Goal: Task Accomplishment & Management: Manage account settings

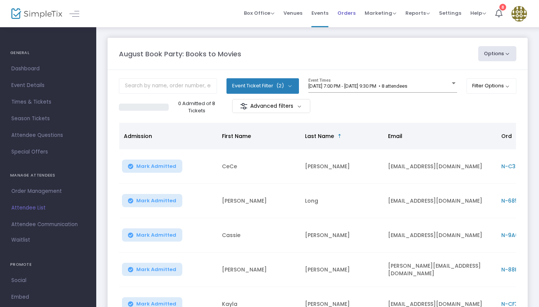
click at [352, 14] on span "Orders" at bounding box center [347, 12] width 18 height 19
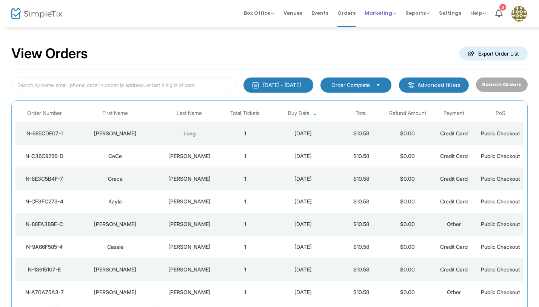
click at [384, 13] on span "Marketing" at bounding box center [381, 12] width 32 height 7
click at [398, 25] on li "Promo Codes" at bounding box center [395, 25] width 60 height 15
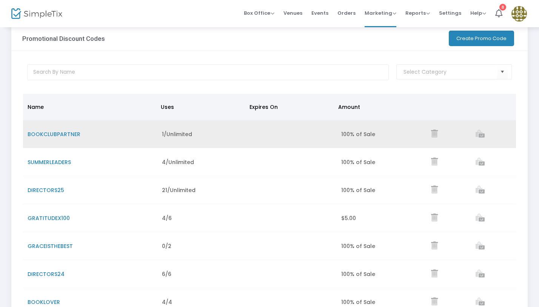
scroll to position [14, 0]
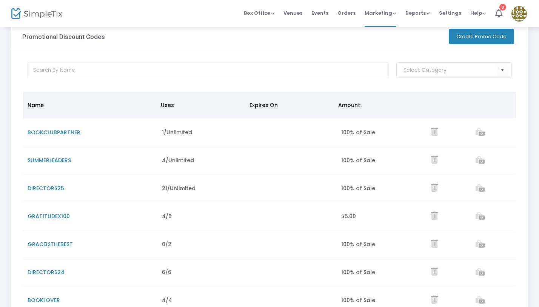
click at [249, 157] on td "Data table" at bounding box center [292, 160] width 90 height 28
click at [56, 162] on span "SUMMERLEADERS" at bounding box center [49, 160] width 43 height 8
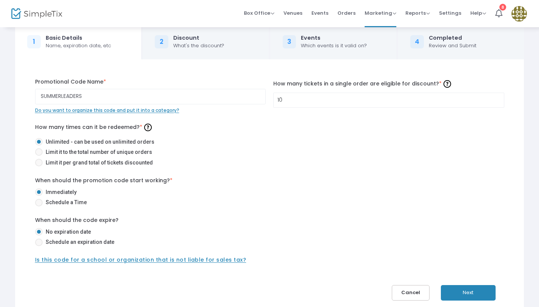
click at [198, 45] on div "What's the discount?" at bounding box center [198, 46] width 51 height 8
click at [467, 299] on button "Next" at bounding box center [468, 292] width 55 height 15
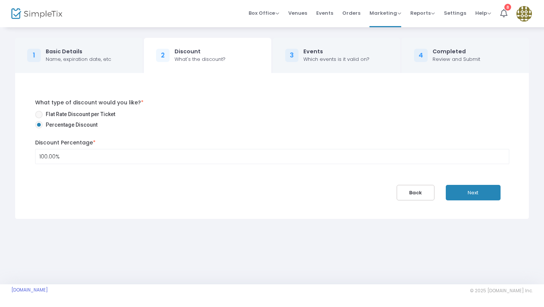
click at [471, 195] on button "Next" at bounding box center [473, 192] width 55 height 15
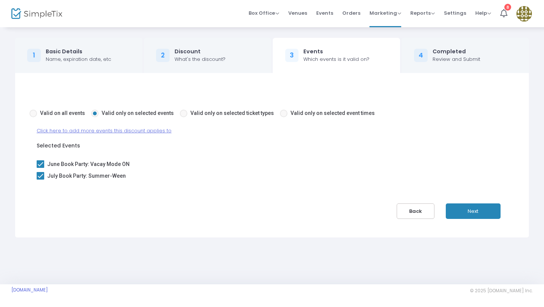
click at [74, 132] on span "Click here to add more events this discount applies to" at bounding box center [104, 130] width 135 height 7
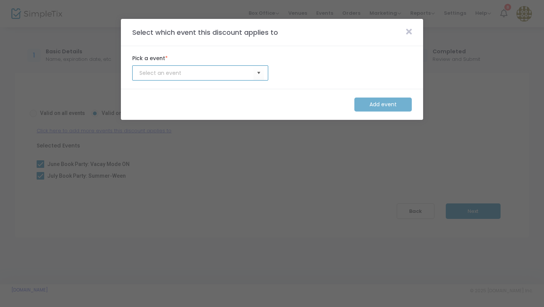
click at [198, 73] on input at bounding box center [196, 73] width 114 height 8
click at [259, 74] on span "Select" at bounding box center [259, 73] width 12 height 12
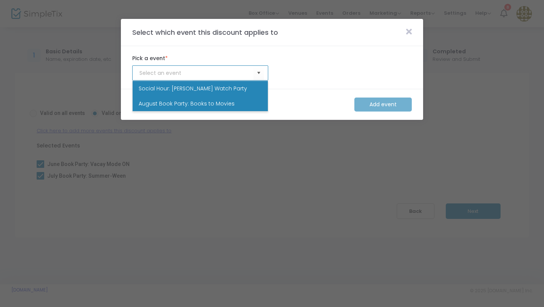
click at [216, 102] on span "August Book Party: Books to Movies" at bounding box center [187, 104] width 96 height 8
type input "August Book Party: Books to Movies"
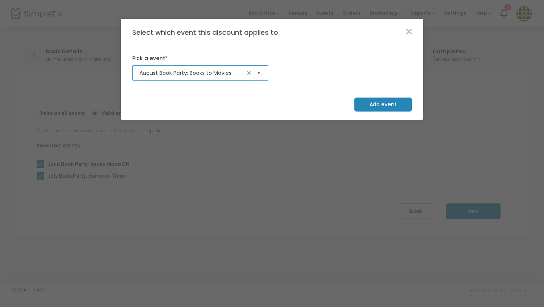
click at [391, 106] on m-button "Add event" at bounding box center [382, 104] width 57 height 14
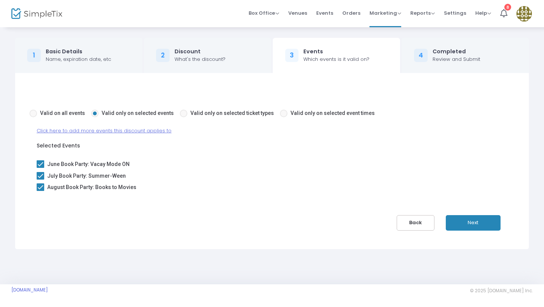
click at [474, 224] on button "Next" at bounding box center [473, 222] width 55 height 15
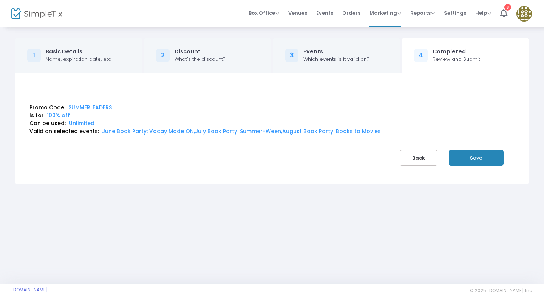
click at [471, 160] on button "Save" at bounding box center [476, 157] width 55 height 15
